Goal: Transaction & Acquisition: Complete application form

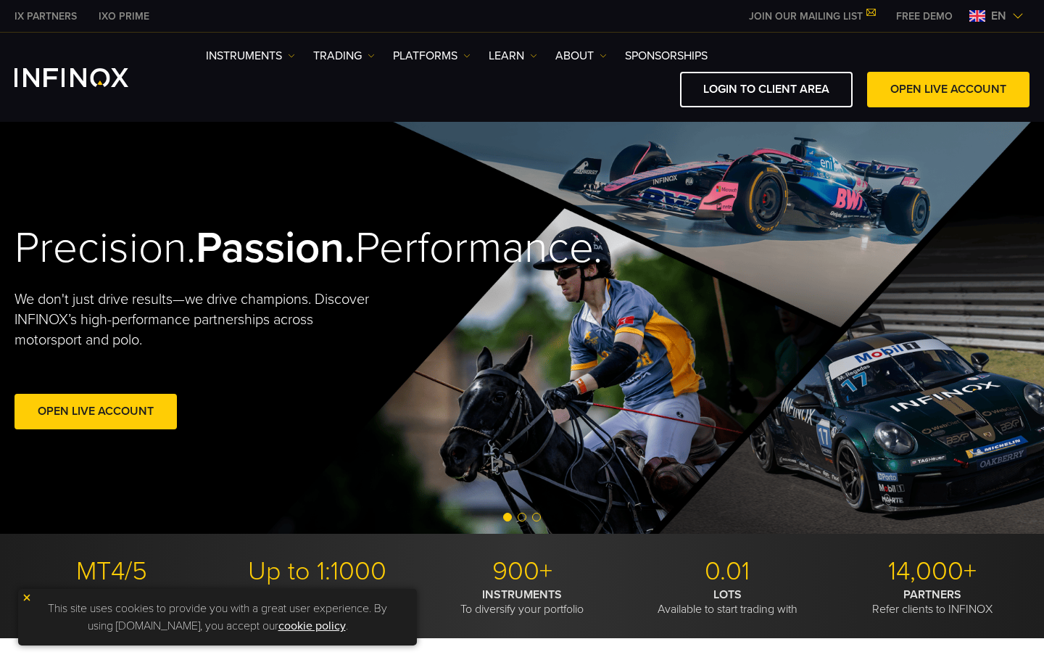
click at [998, 15] on span "en" at bounding box center [998, 15] width 27 height 17
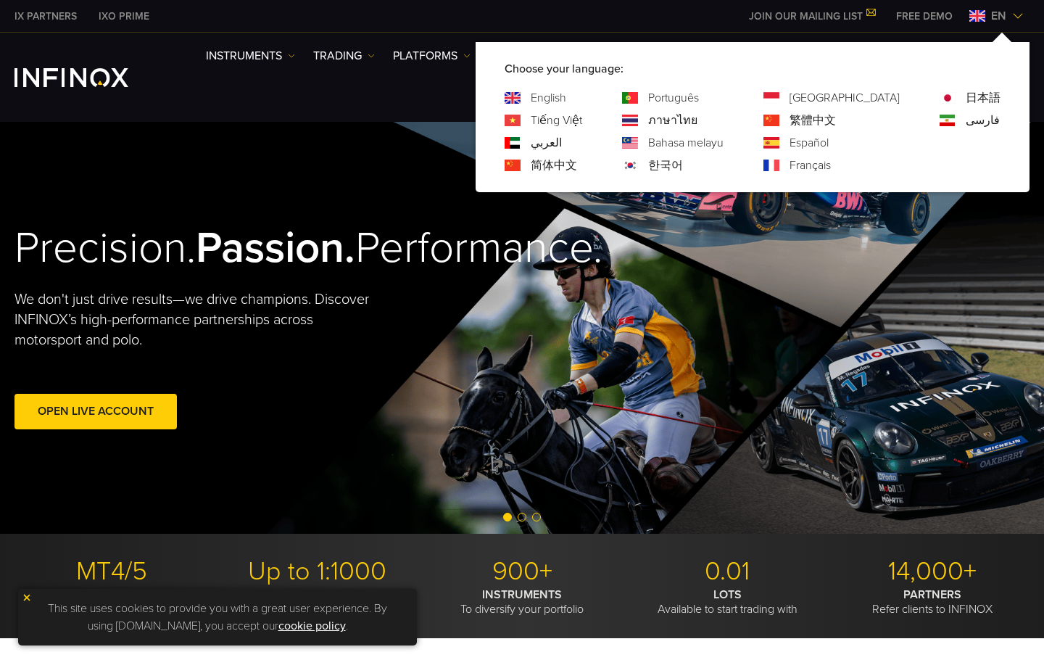
click at [700, 162] on div "한국어" at bounding box center [672, 165] width 101 height 17
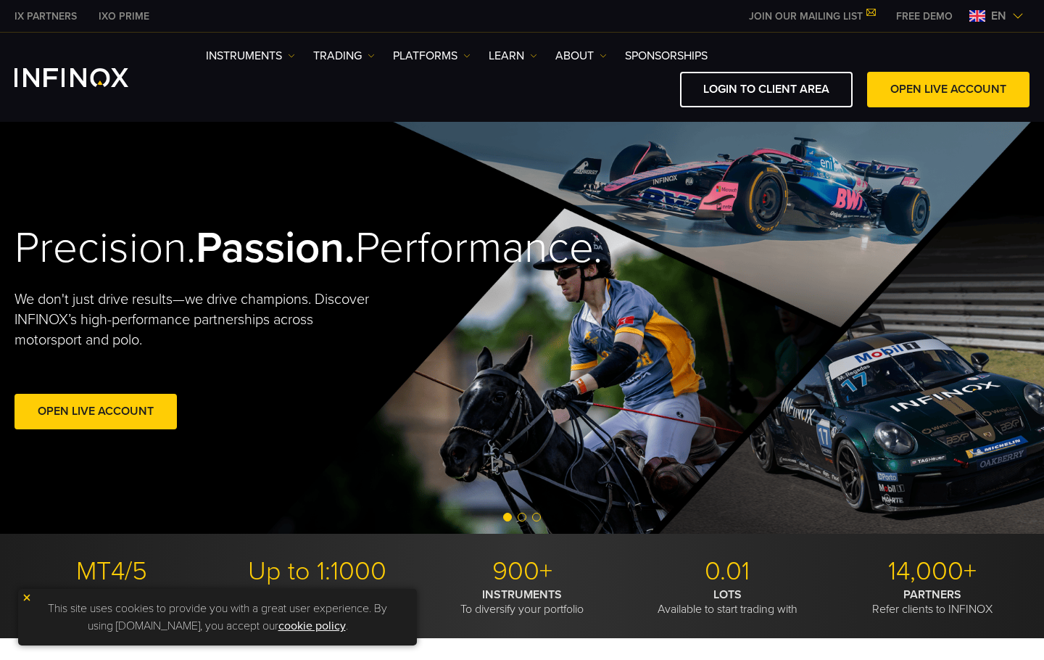
click at [1005, 17] on span "en" at bounding box center [998, 15] width 27 height 17
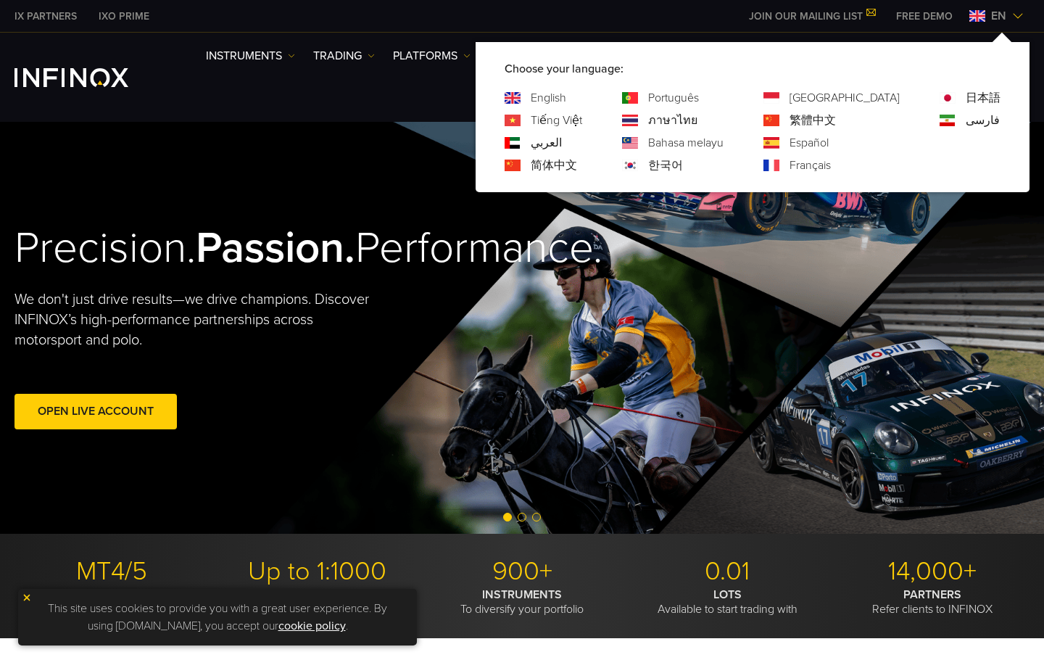
click at [683, 165] on link "한국어" at bounding box center [665, 165] width 35 height 17
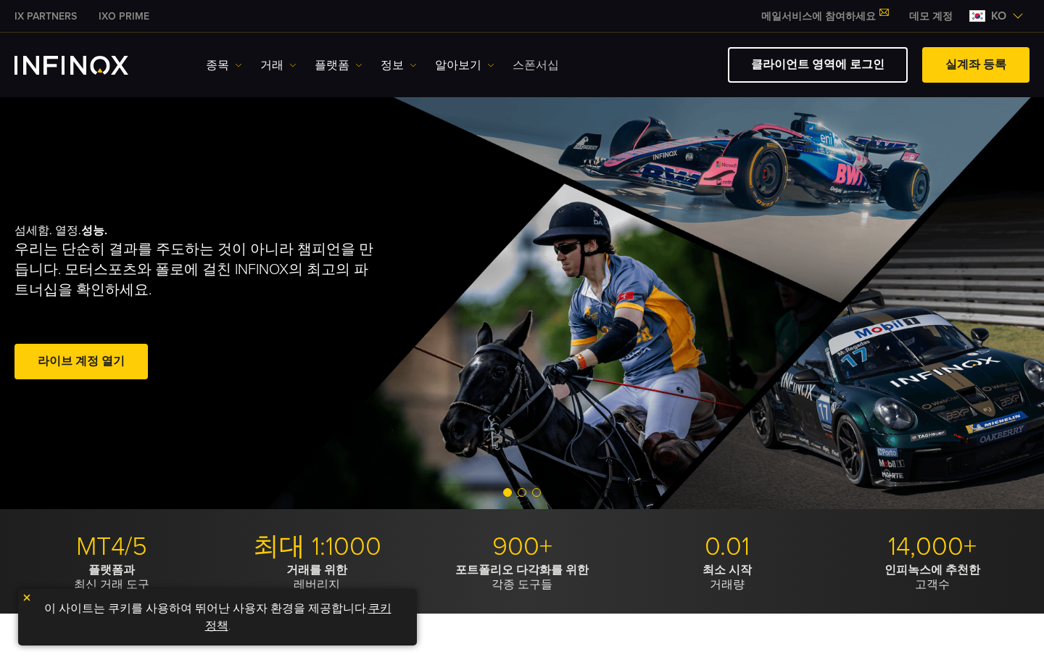
click at [532, 70] on link "스폰서십" at bounding box center [535, 65] width 46 height 17
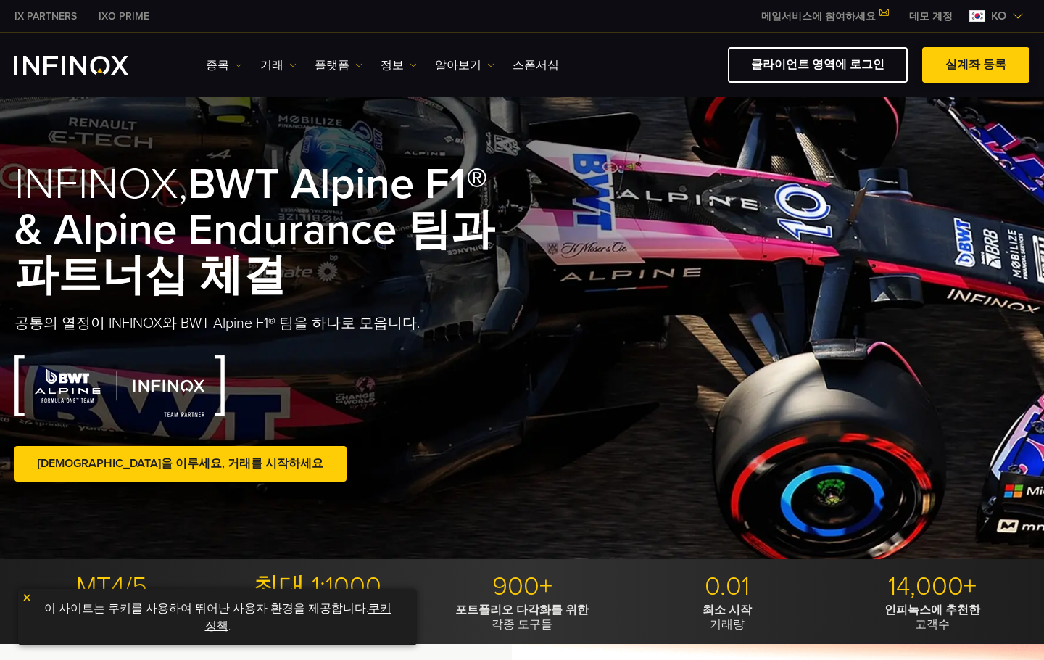
click at [976, 65] on span at bounding box center [976, 65] width 0 height 0
click at [857, 66] on link "클라이언트 영역에 로그인" at bounding box center [818, 65] width 180 height 36
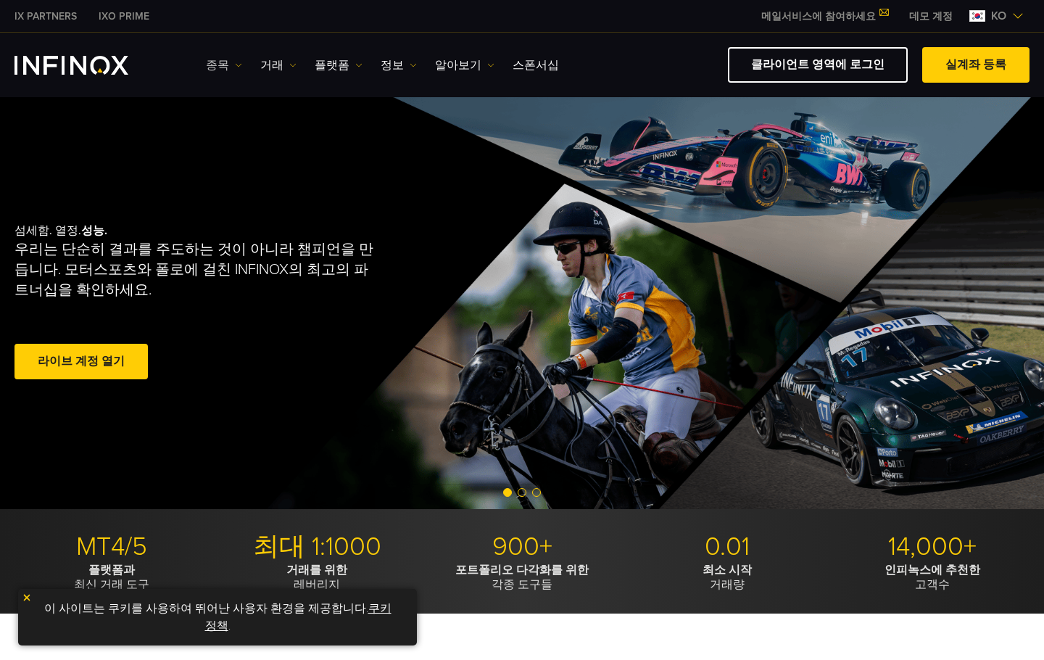
click at [217, 59] on link "종목" at bounding box center [224, 65] width 36 height 17
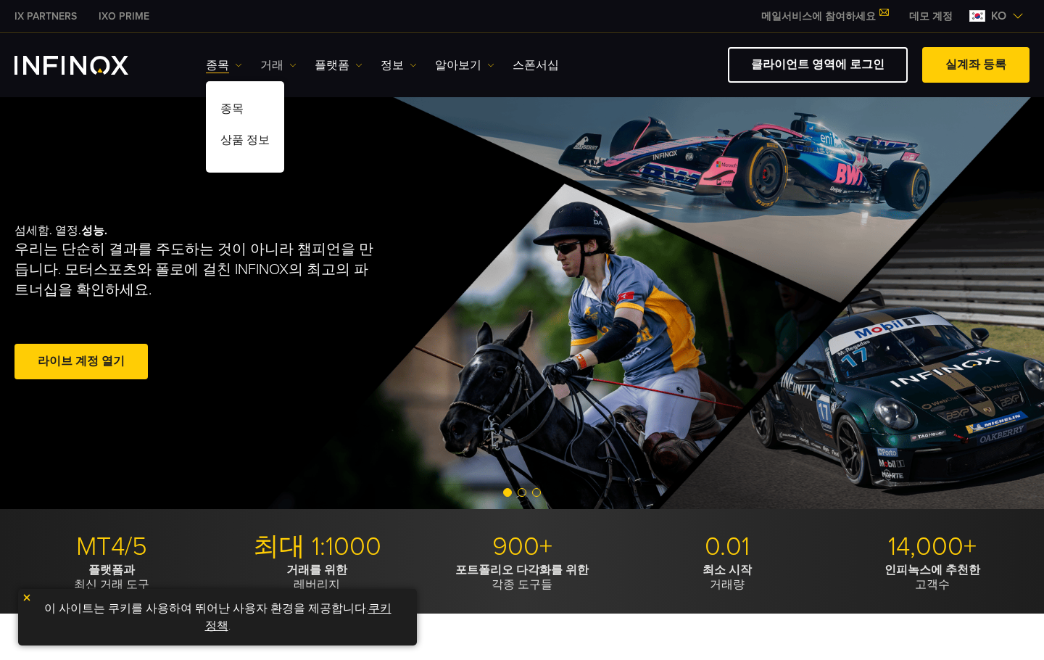
click at [265, 59] on link "거래" at bounding box center [278, 65] width 36 height 17
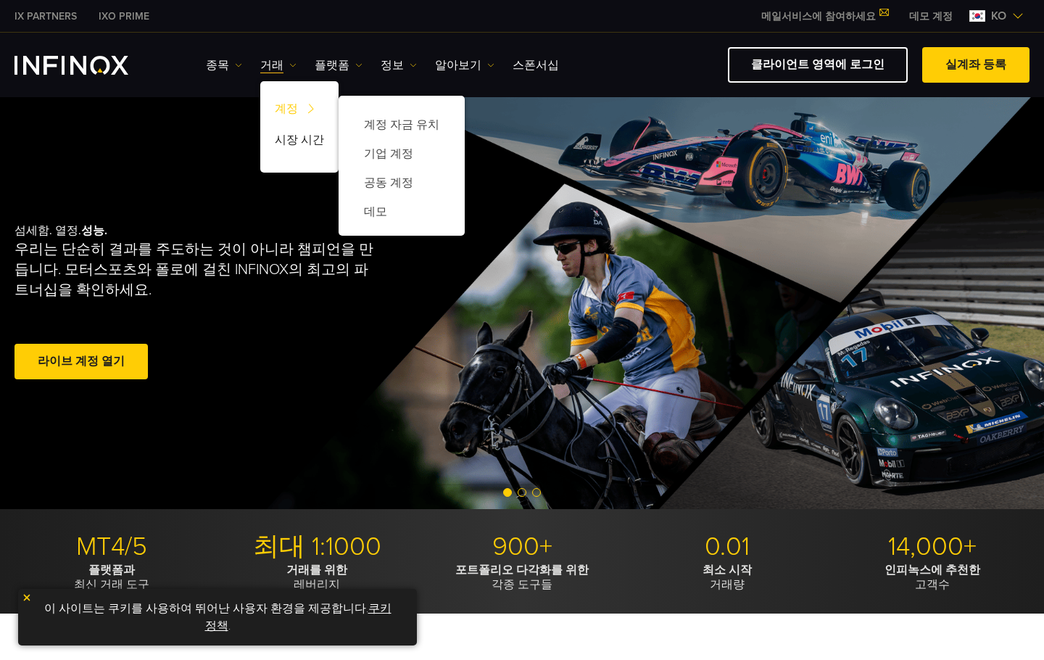
click at [301, 109] on img at bounding box center [311, 109] width 20 height 28
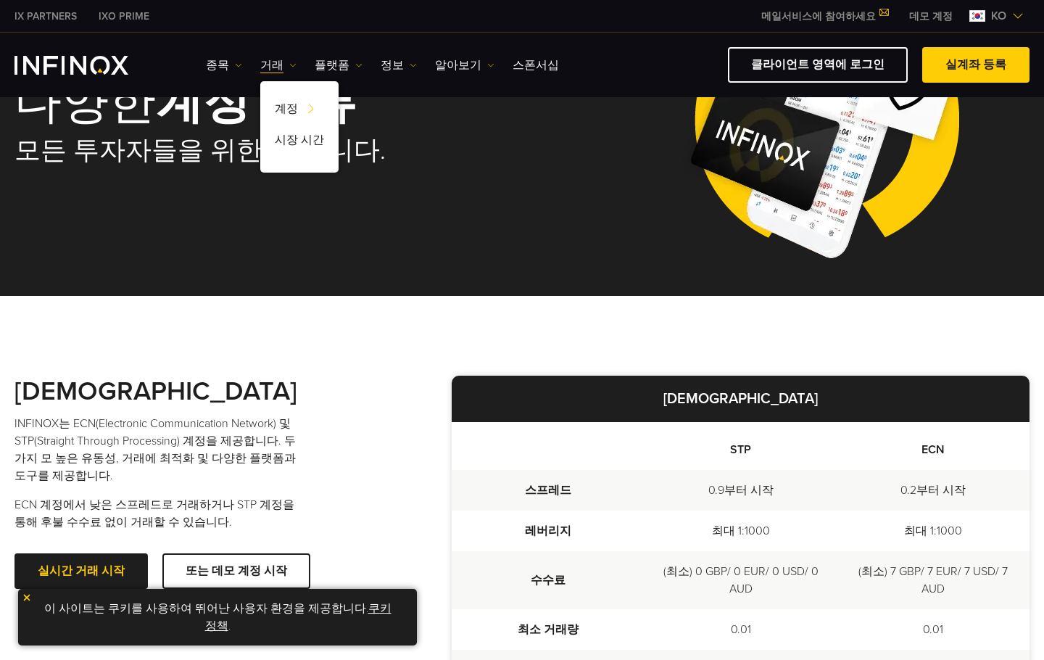
scroll to position [435, 0]
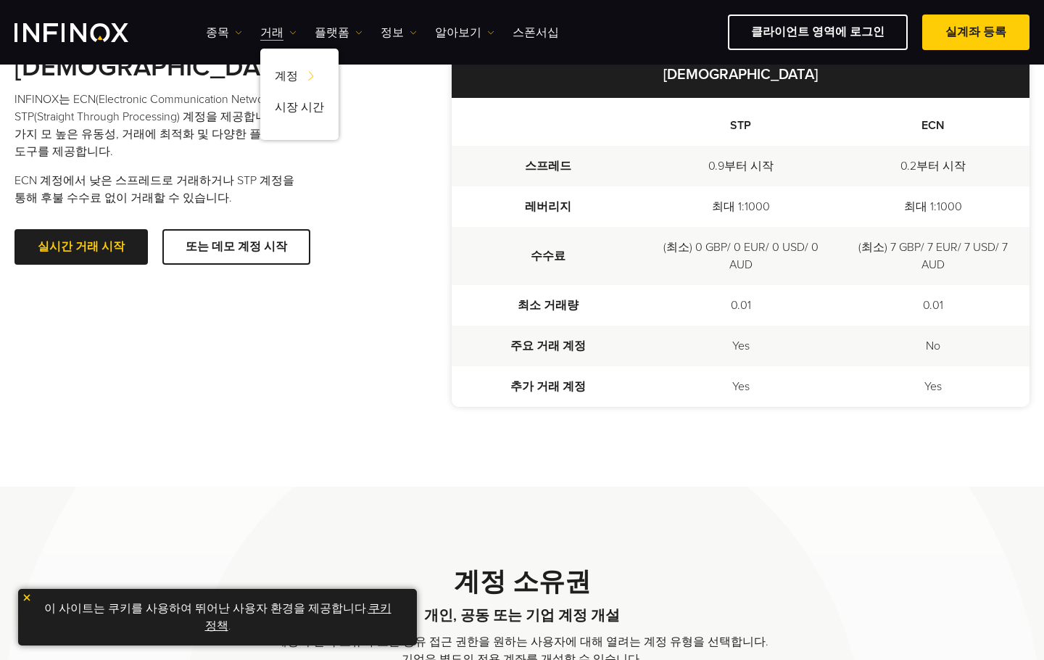
click at [444, 468] on div "[DEMOGRAPHIC_DATA] INFINOX는 ECN(Electronic Communication Network) 및 STP(Straigh…" at bounding box center [521, 229] width 1015 height 515
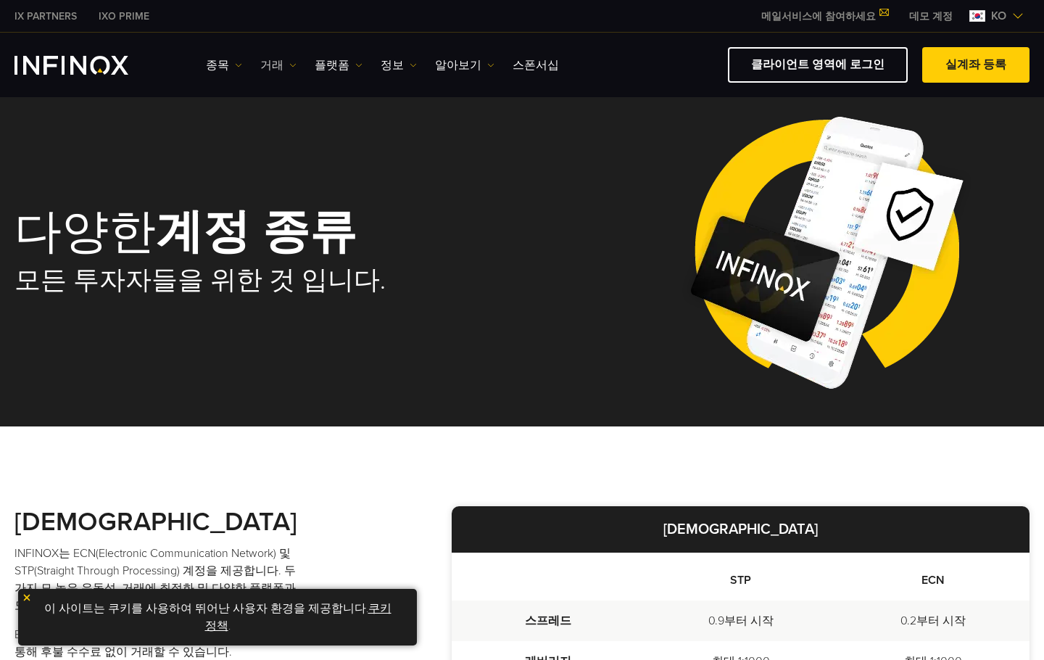
click at [268, 62] on link "거래" at bounding box center [278, 65] width 36 height 17
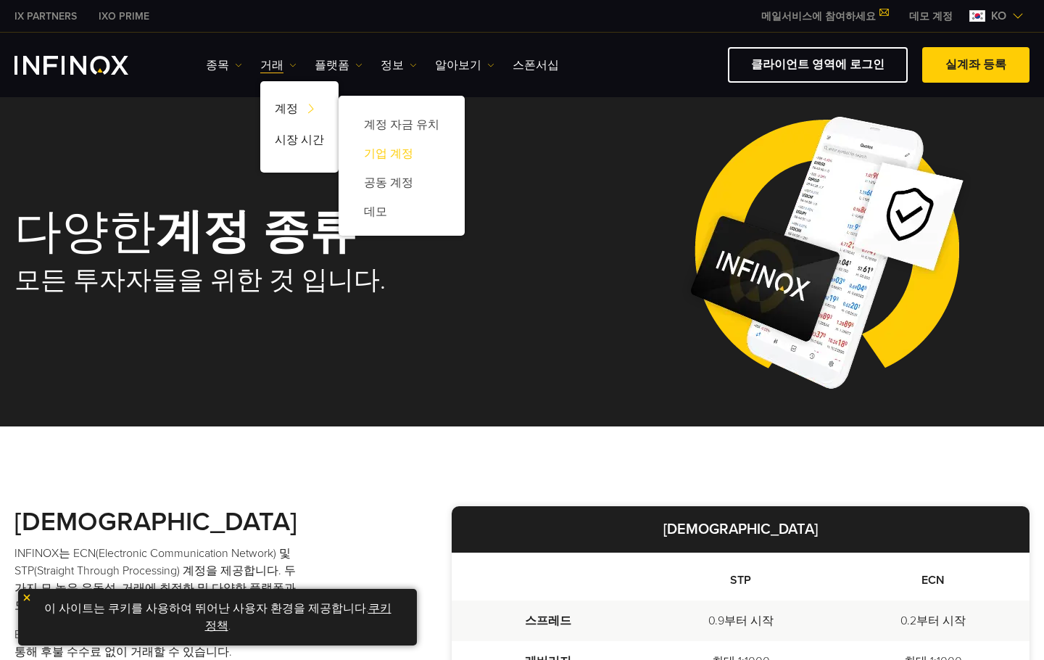
click at [390, 153] on link "기업 계정" at bounding box center [401, 153] width 97 height 29
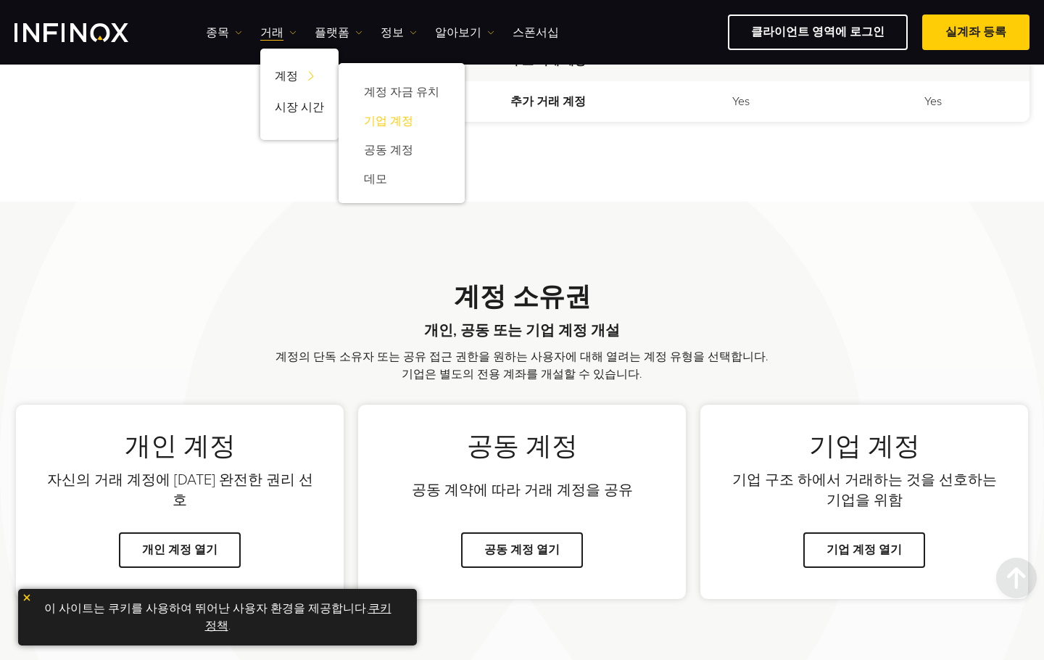
scroll to position [844, 0]
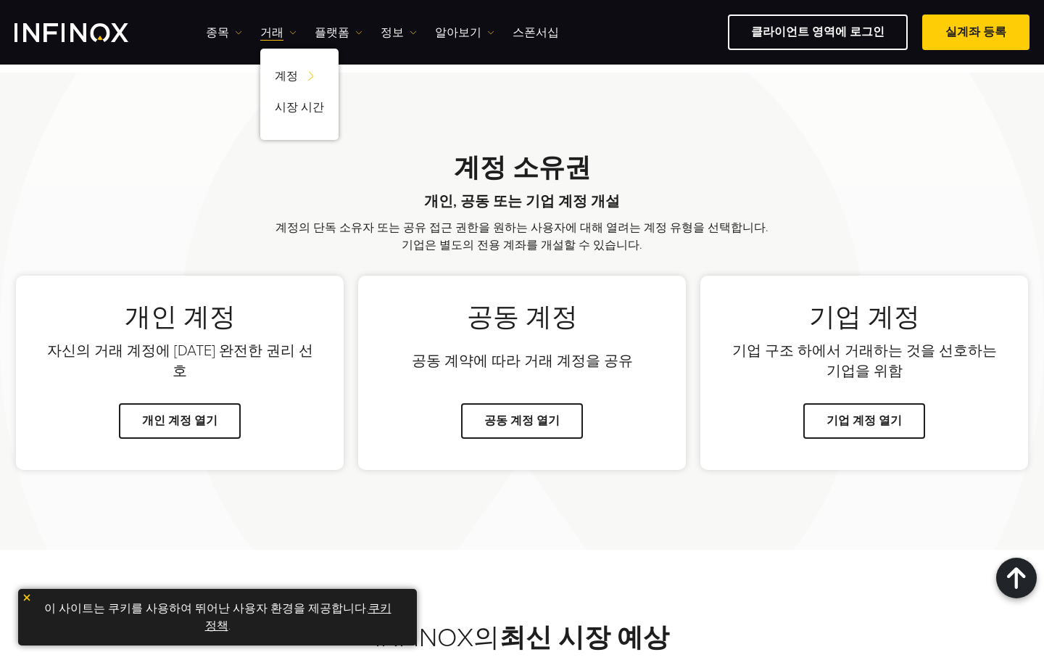
click at [357, 244] on p "계정의 단독 소유자 또는 공유 접근 권한을 원하는 사용자에 대해 열려는 계정 유형을 선택합니다. 기업은 별도의 전용 계좌를 개설할 수 있습니다." at bounding box center [522, 236] width 500 height 35
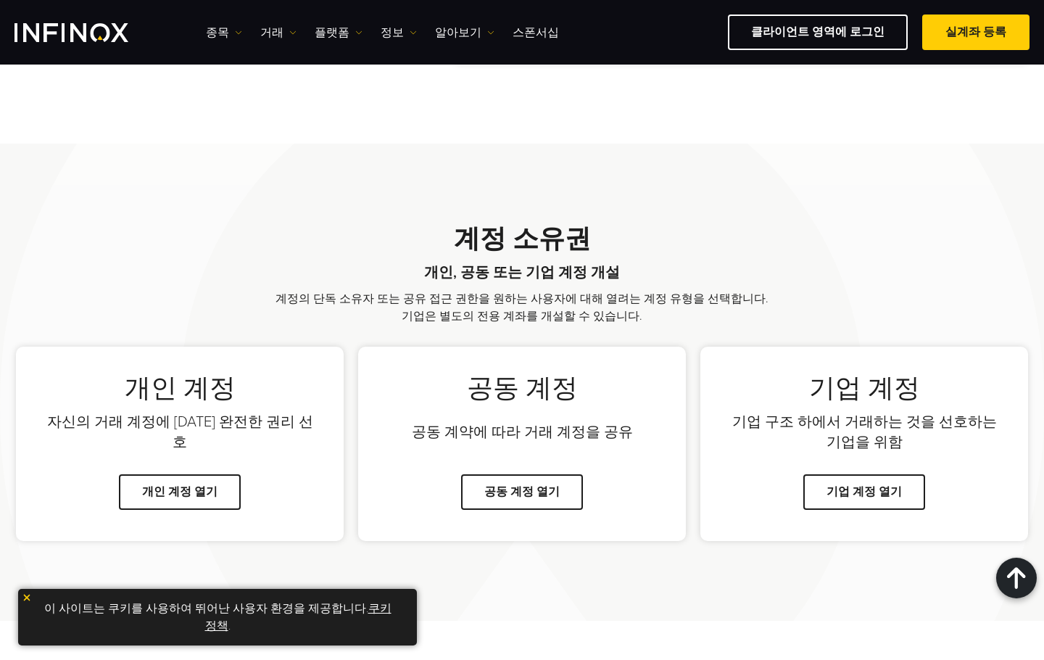
scroll to position [771, 0]
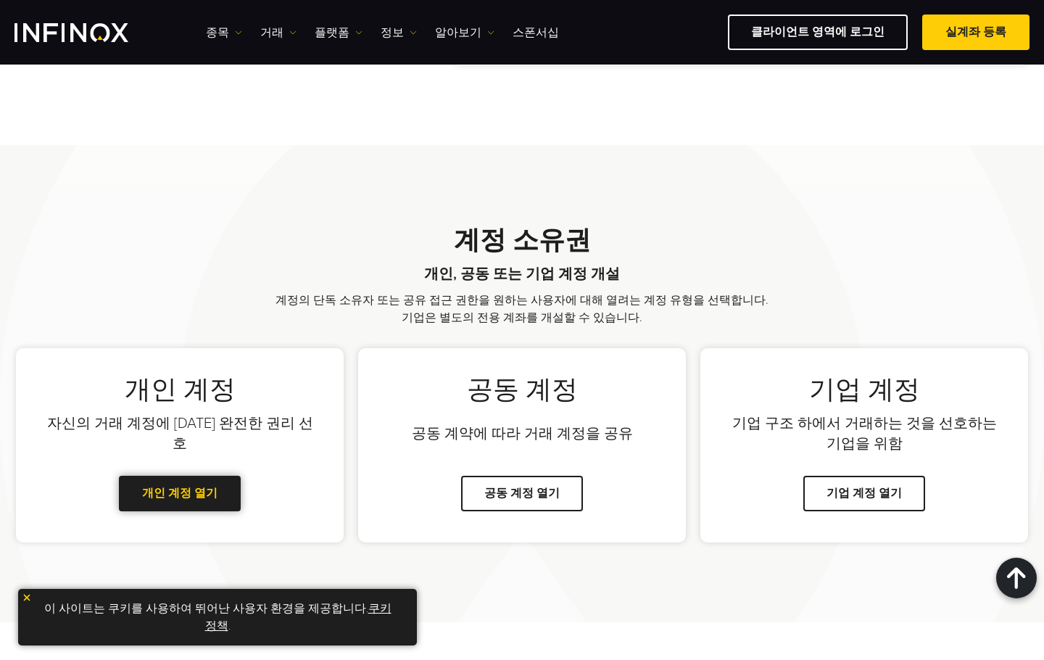
click at [205, 494] on link "개인 계정 열기" at bounding box center [180, 493] width 122 height 36
